Goal: Check status: Check status

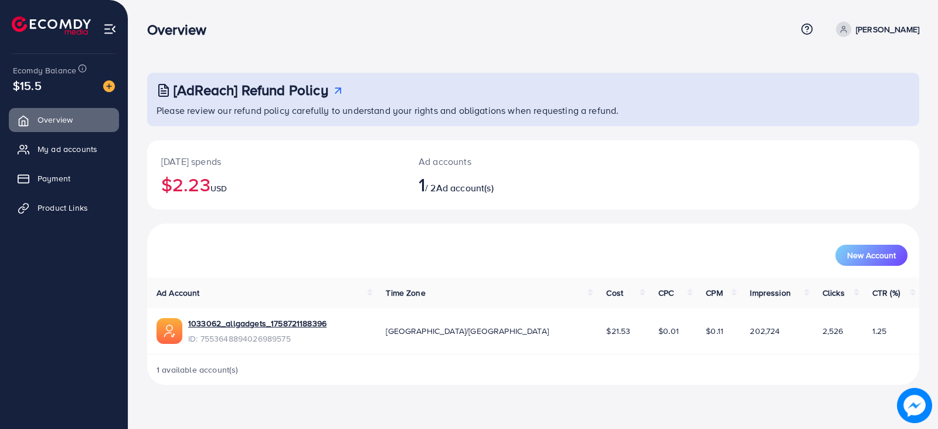
click at [642, 172] on div "[DATE] spends $2.23 USD Ad accounts 1 / 2 Ad account(s)" at bounding box center [533, 174] width 772 height 69
click at [68, 151] on span "My ad accounts" at bounding box center [70, 149] width 60 height 12
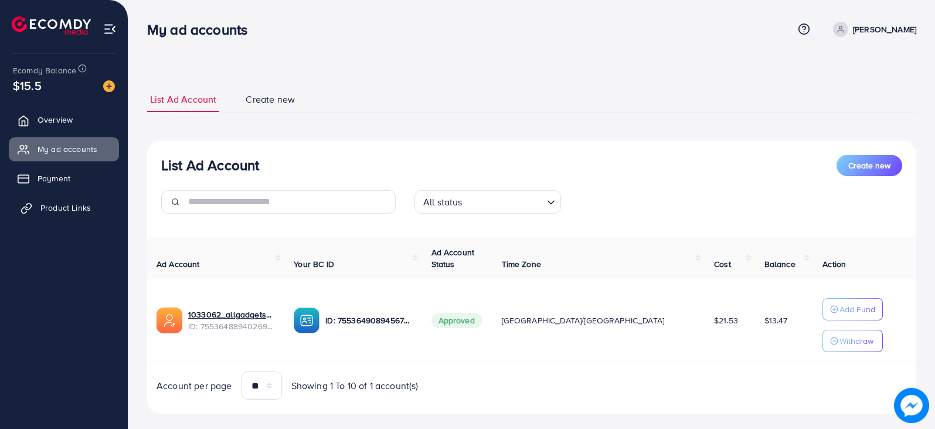
click at [62, 213] on span "Product Links" at bounding box center [65, 208] width 50 height 12
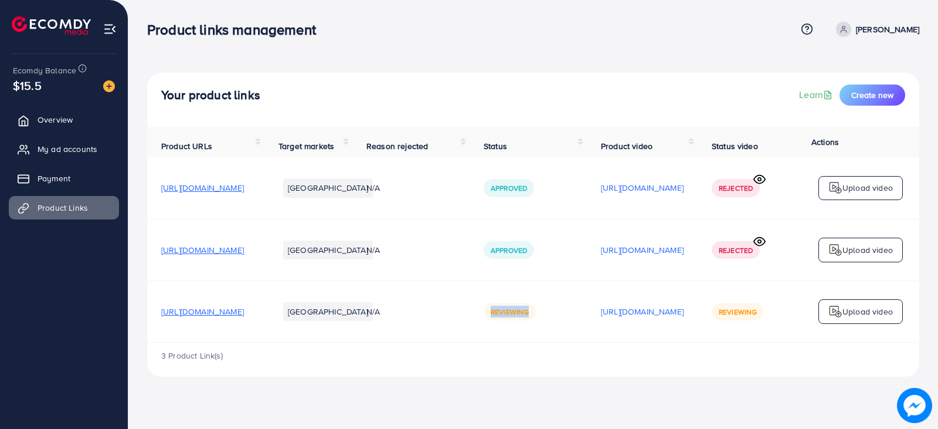
drag, startPoint x: 558, startPoint y: 320, endPoint x: 644, endPoint y: 318, distance: 86.2
click at [587, 318] on td "Reviewing" at bounding box center [528, 311] width 117 height 62
click at [573, 317] on div "Reviewing" at bounding box center [528, 312] width 89 height 18
drag, startPoint x: 626, startPoint y: 318, endPoint x: 551, endPoint y: 316, distance: 74.5
click at [551, 316] on td "Reviewing" at bounding box center [528, 311] width 117 height 62
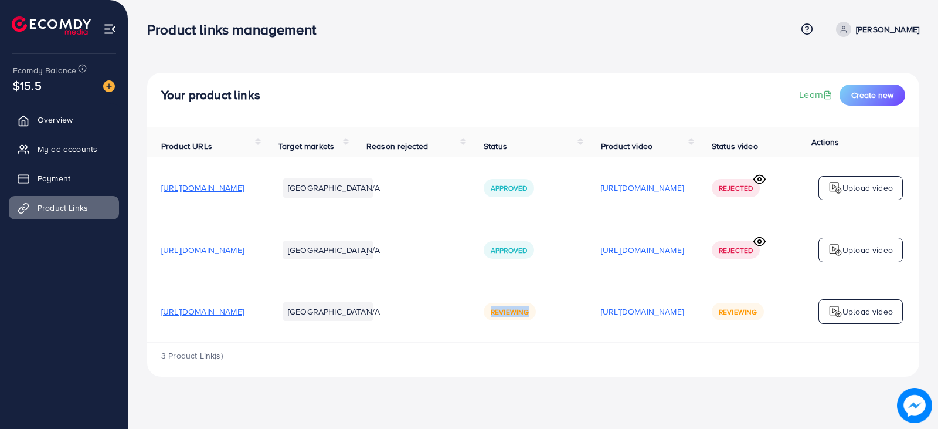
click at [551, 316] on td "Reviewing" at bounding box center [528, 311] width 117 height 62
drag, startPoint x: 551, startPoint y: 316, endPoint x: 650, endPoint y: 318, distance: 98.6
click at [587, 318] on td "Reviewing" at bounding box center [528, 311] width 117 height 62
click at [573, 318] on div "Reviewing" at bounding box center [528, 312] width 89 height 18
drag, startPoint x: 610, startPoint y: 314, endPoint x: 561, endPoint y: 314, distance: 48.7
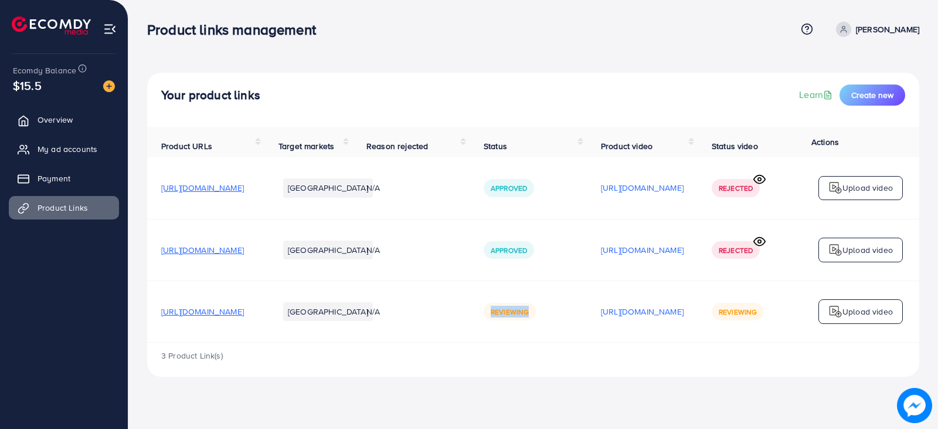
click at [565, 314] on div "Reviewing" at bounding box center [528, 312] width 89 height 18
click at [560, 314] on td "Reviewing" at bounding box center [528, 311] width 117 height 62
drag, startPoint x: 579, startPoint y: 320, endPoint x: 628, endPoint y: 322, distance: 48.1
click at [573, 320] on div "Reviewing" at bounding box center [528, 312] width 89 height 18
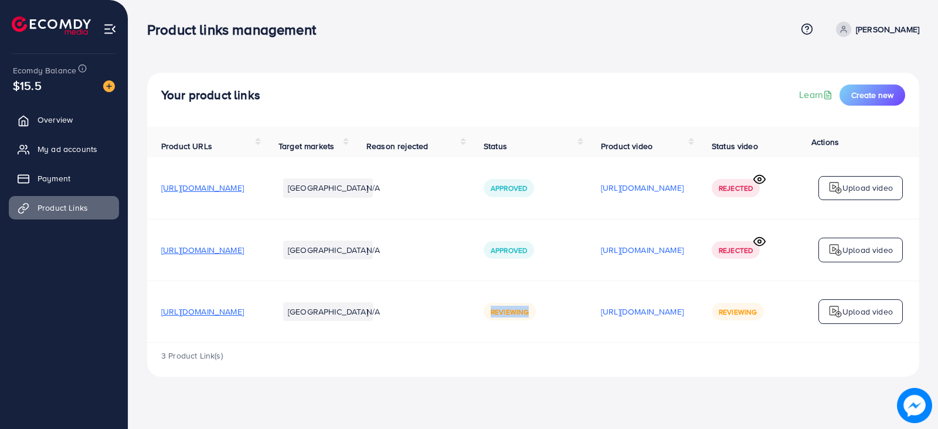
drag, startPoint x: 619, startPoint y: 317, endPoint x: 509, endPoint y: 307, distance: 110.1
click at [509, 307] on tr "[URL][DOMAIN_NAME] [GEOGRAPHIC_DATA] N/A Reviewing [URL][DOMAIN_NAME] Reviewing…" at bounding box center [539, 311] width 785 height 62
click at [529, 312] on span "Reviewing" at bounding box center [510, 312] width 38 height 10
drag, startPoint x: 567, startPoint y: 316, endPoint x: 636, endPoint y: 317, distance: 69.2
click at [573, 317] on div "Reviewing" at bounding box center [528, 312] width 89 height 18
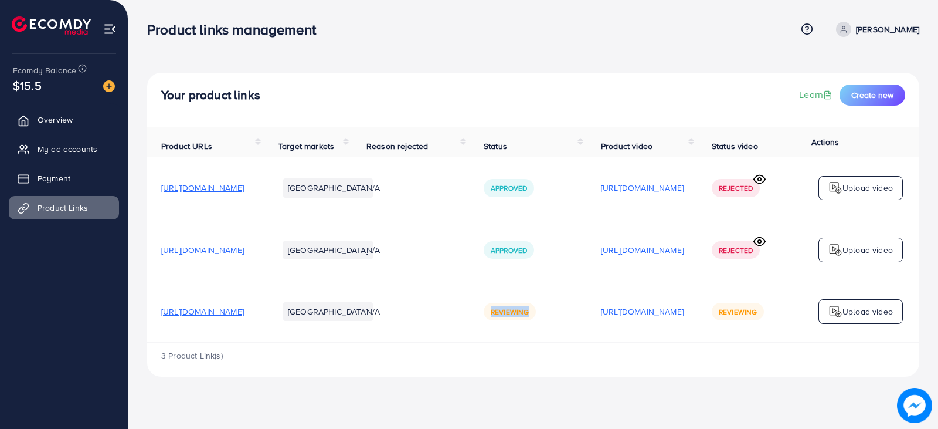
click at [573, 317] on div "Reviewing" at bounding box center [528, 312] width 89 height 18
drag, startPoint x: 607, startPoint y: 318, endPoint x: 563, endPoint y: 314, distance: 44.2
click at [563, 314] on div "Reviewing" at bounding box center [528, 312] width 89 height 18
click at [536, 314] on div "Reviewing" at bounding box center [510, 312] width 52 height 18
drag, startPoint x: 563, startPoint y: 314, endPoint x: 666, endPoint y: 320, distance: 102.8
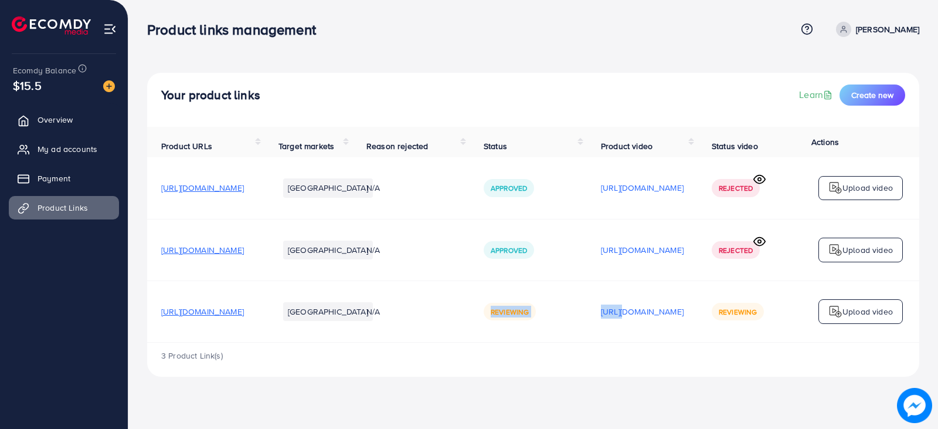
click at [666, 320] on tr "[URL][DOMAIN_NAME] [GEOGRAPHIC_DATA] N/A Reviewing [URL][DOMAIN_NAME] Reviewing…" at bounding box center [539, 311] width 785 height 62
click at [573, 312] on div "Reviewing" at bounding box center [528, 312] width 89 height 18
click at [764, 367] on div "3 Product Link(s)" at bounding box center [533, 360] width 772 height 34
